Goal: Transaction & Acquisition: Download file/media

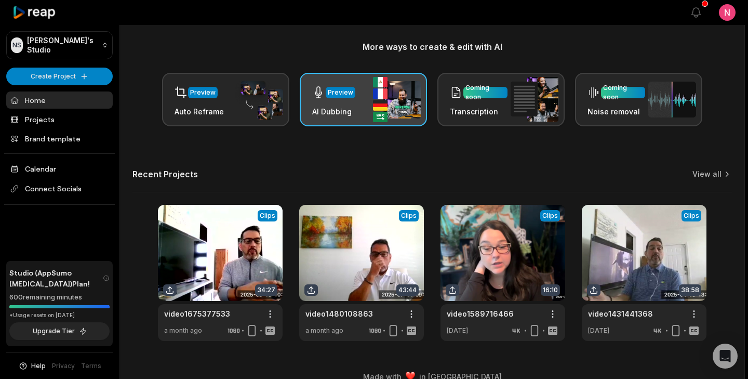
scroll to position [140, 0]
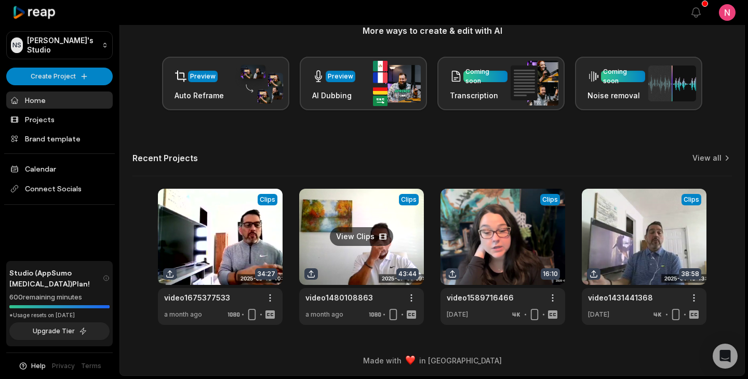
click at [402, 258] on link at bounding box center [361, 257] width 125 height 136
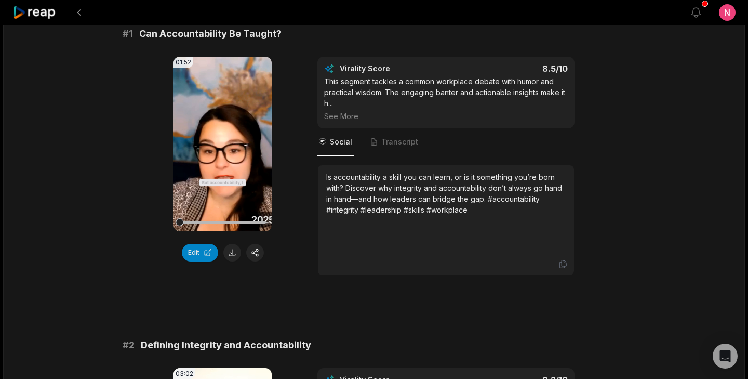
scroll to position [96, 0]
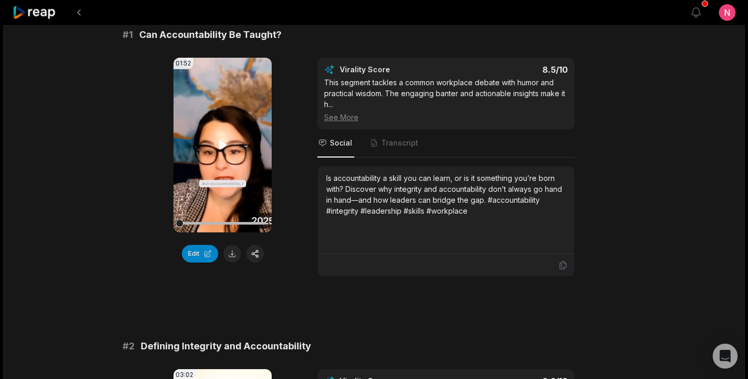
click at [226, 130] on video "Your browser does not support mp4 format." at bounding box center [223, 145] width 98 height 175
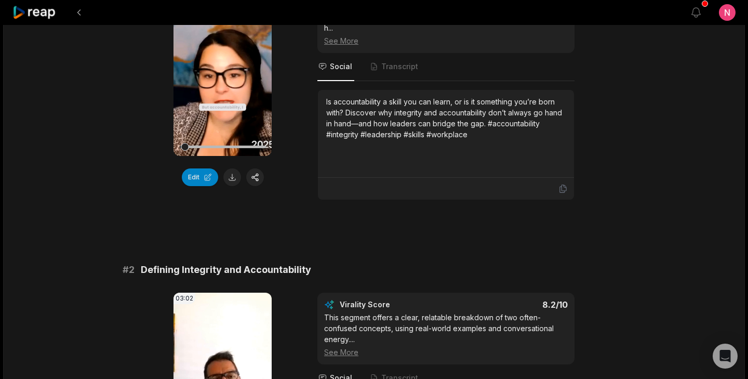
scroll to position [175, 0]
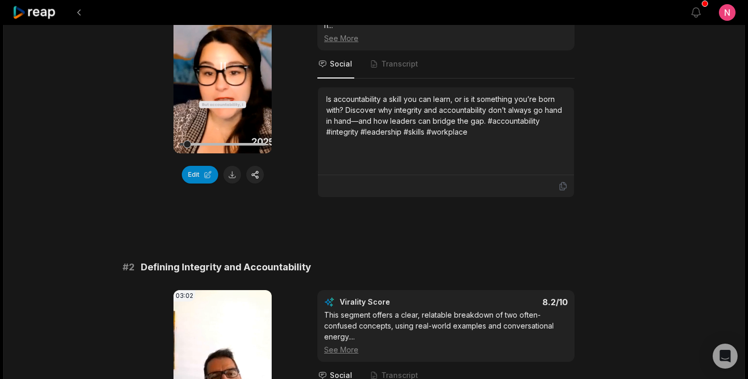
click at [219, 78] on video "Your browser does not support mp4 format." at bounding box center [223, 66] width 98 height 175
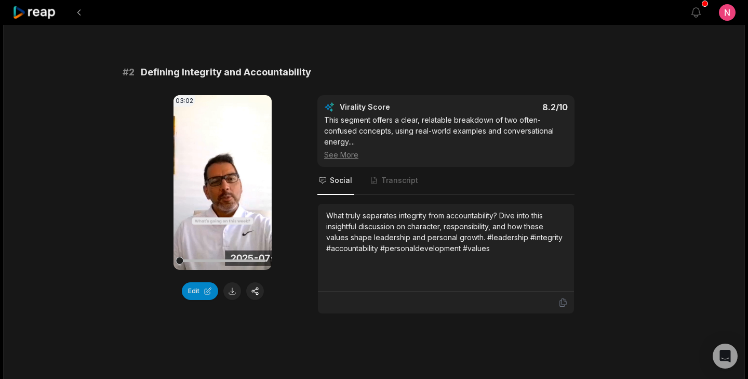
scroll to position [376, 0]
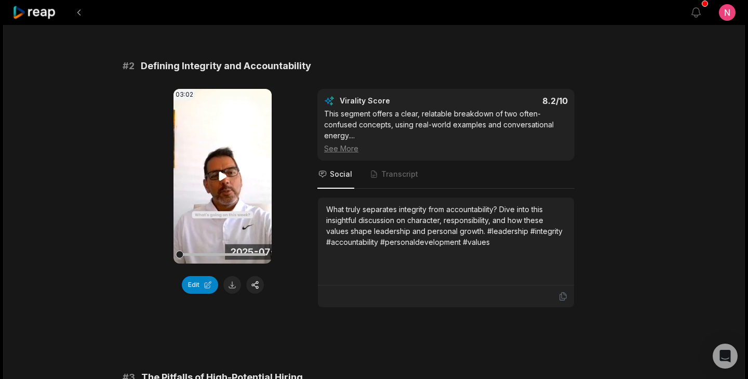
click at [216, 222] on video "Your browser does not support mp4 format." at bounding box center [223, 176] width 98 height 175
click at [231, 286] on button at bounding box center [232, 285] width 18 height 18
